Goal: Information Seeking & Learning: Learn about a topic

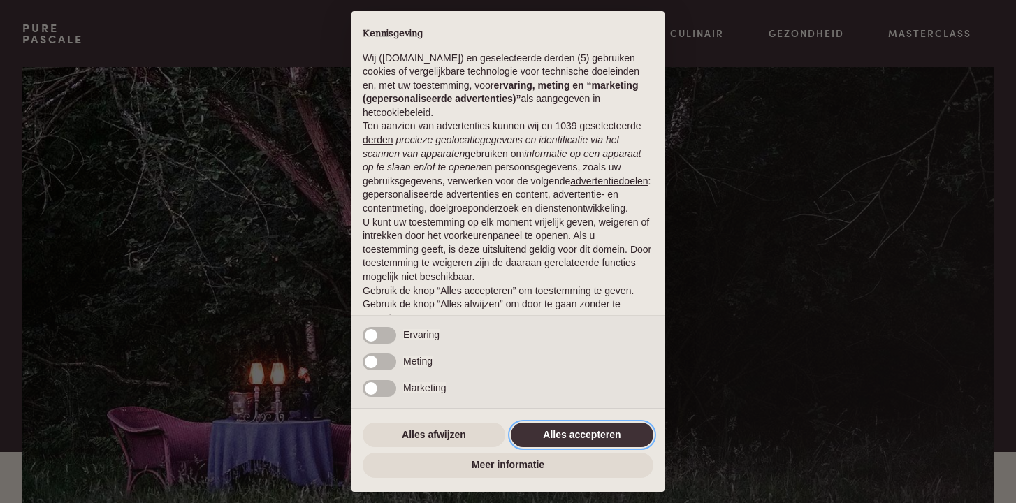
click at [561, 434] on button "Alles accepteren" at bounding box center [582, 435] width 142 height 25
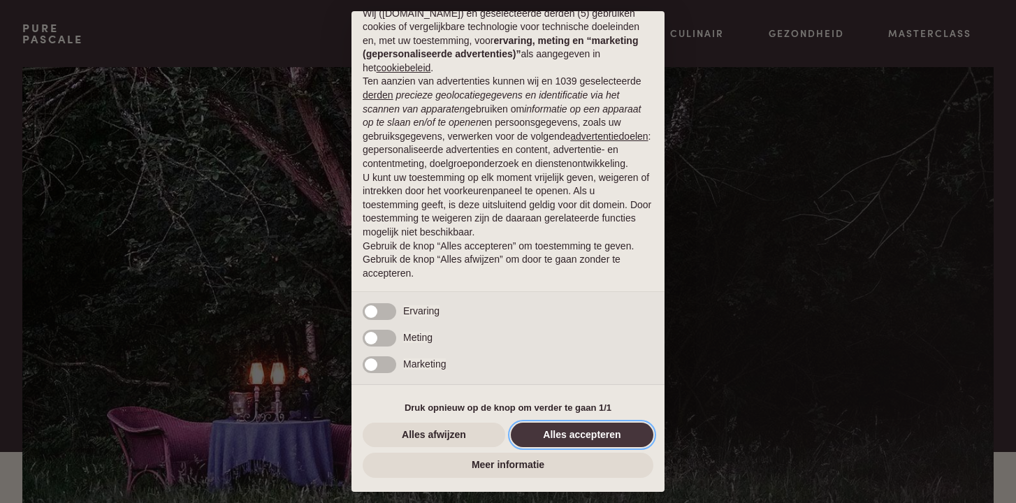
click at [562, 430] on button "Alles accepteren" at bounding box center [582, 435] width 142 height 25
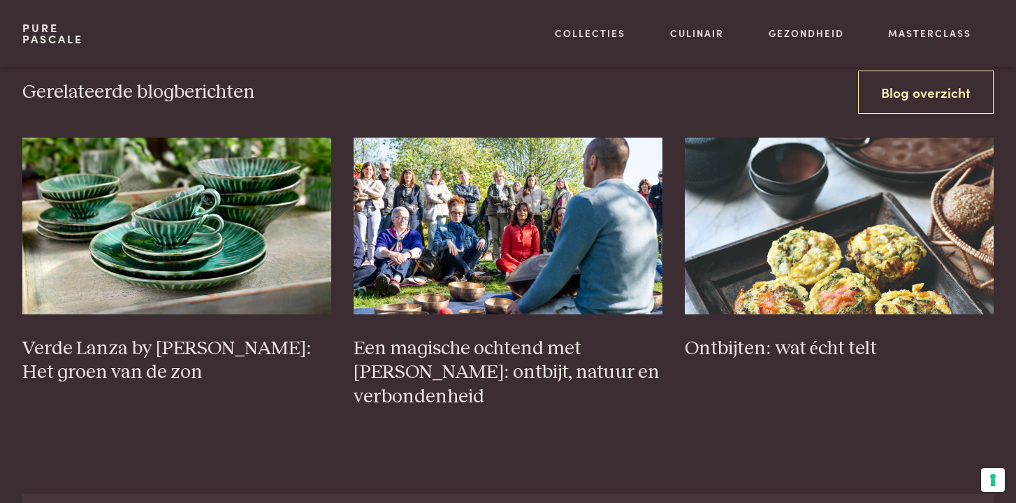
scroll to position [2147, 0]
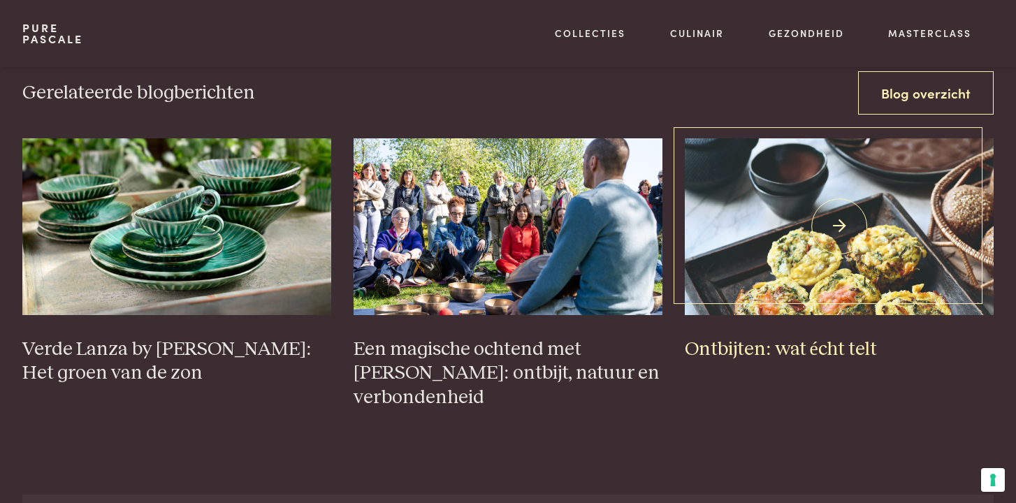
click at [814, 337] on h3 "Ontbijten: wat écht telt" at bounding box center [838, 349] width 309 height 24
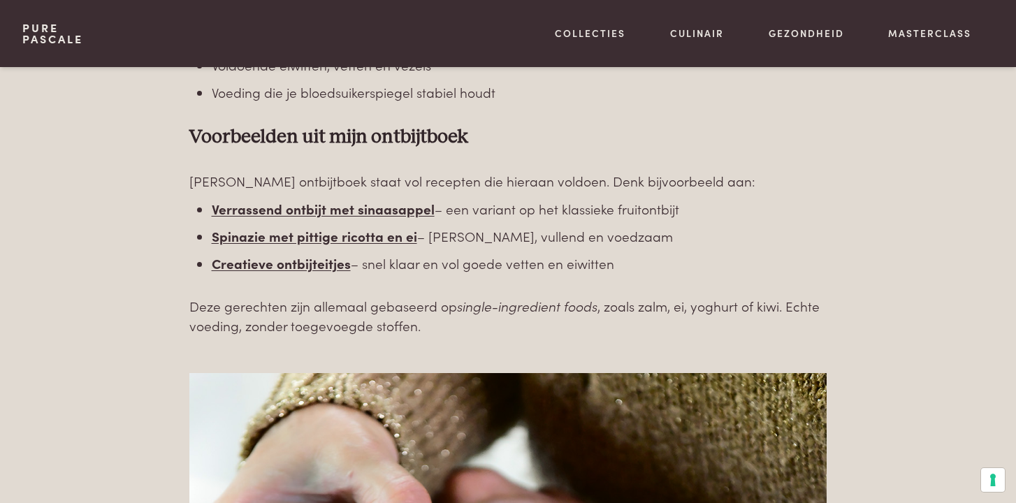
scroll to position [2361, 0]
click at [369, 210] on b "Verrassend ontbijt met sinaasappel" at bounding box center [323, 209] width 223 height 19
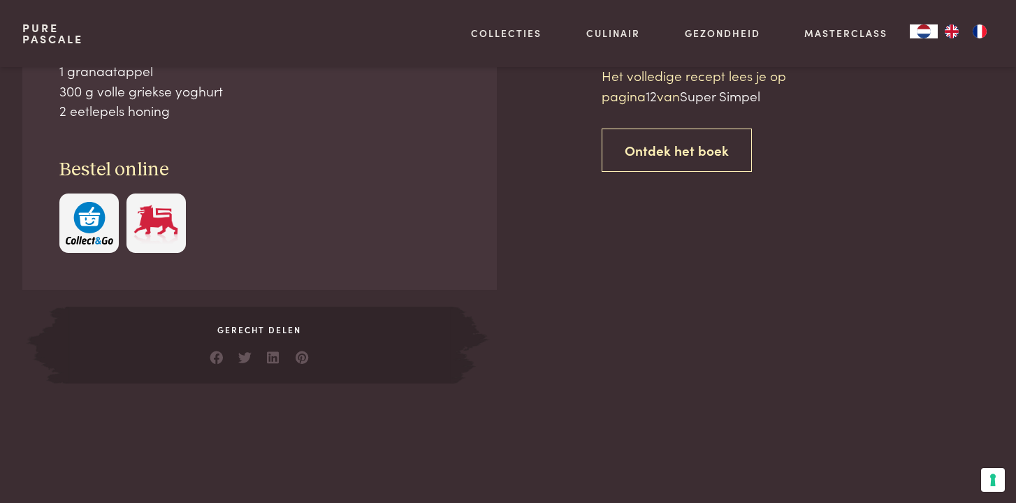
scroll to position [709, 0]
